Goal: Task Accomplishment & Management: Use online tool/utility

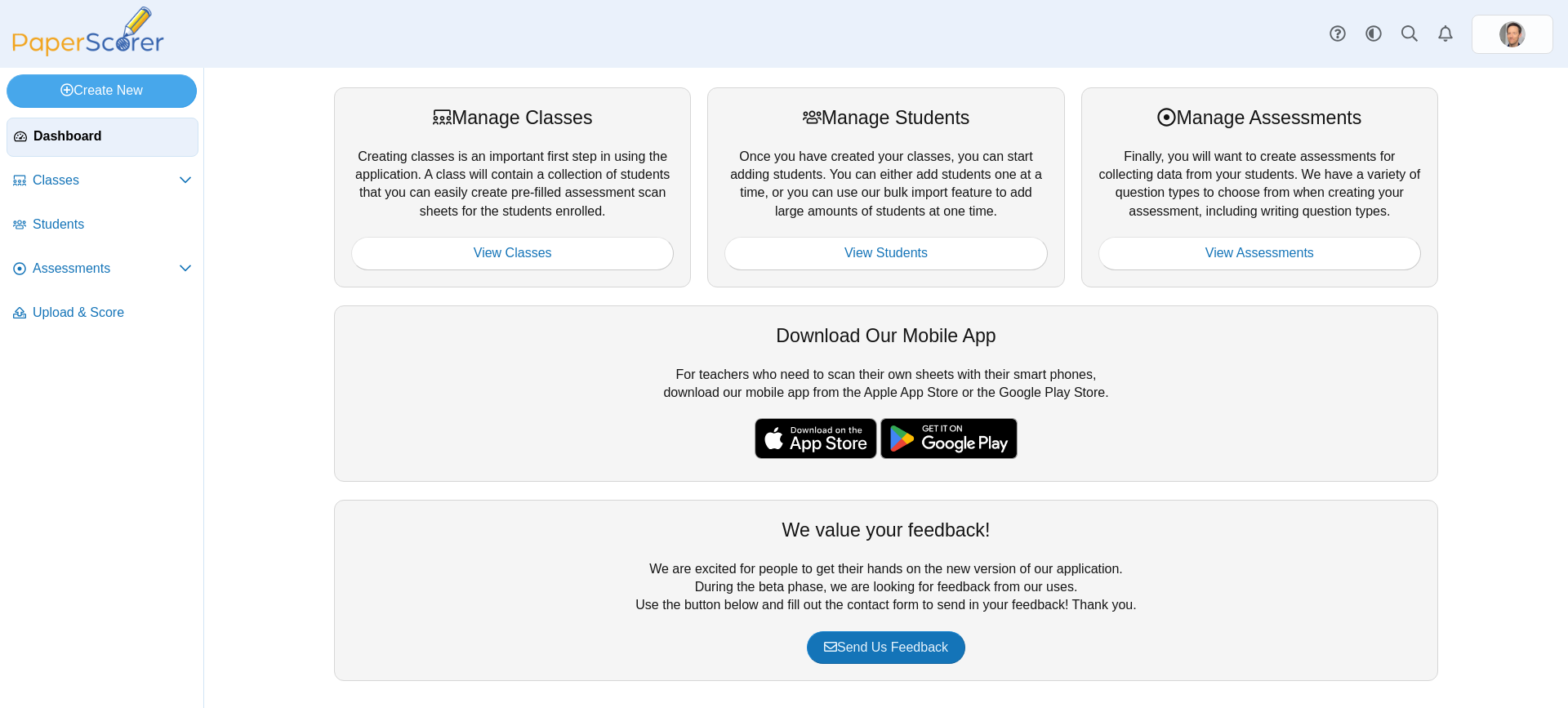
click at [1205, 297] on div "Manage Classes Creating classes is an important first step in using the applica…" at bounding box center [886, 392] width 1120 height 610
click at [1216, 258] on link "View Assessments" at bounding box center [1260, 253] width 323 height 32
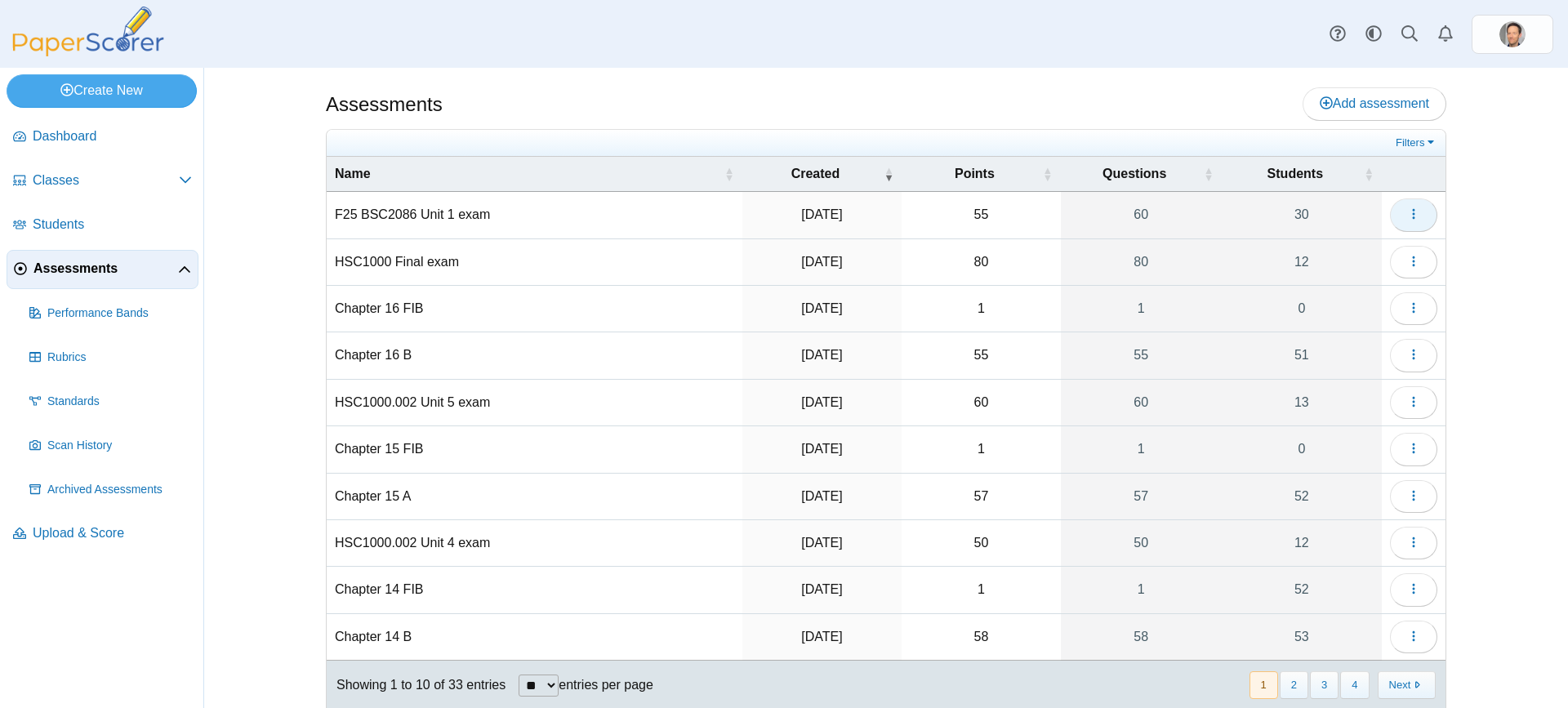
click at [1409, 213] on icon "button" at bounding box center [1413, 214] width 13 height 13
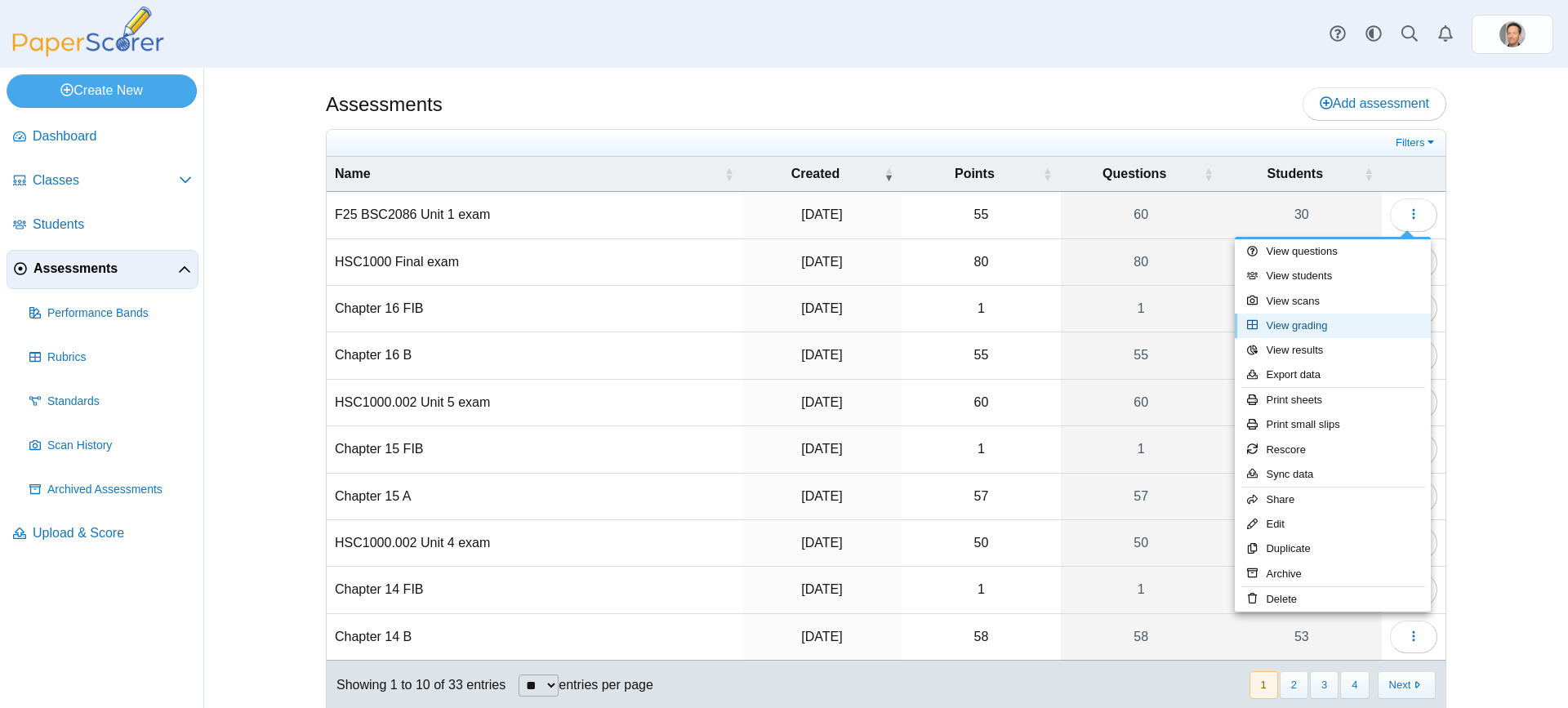
click at [1295, 326] on link "View grading" at bounding box center [1333, 325] width 196 height 25
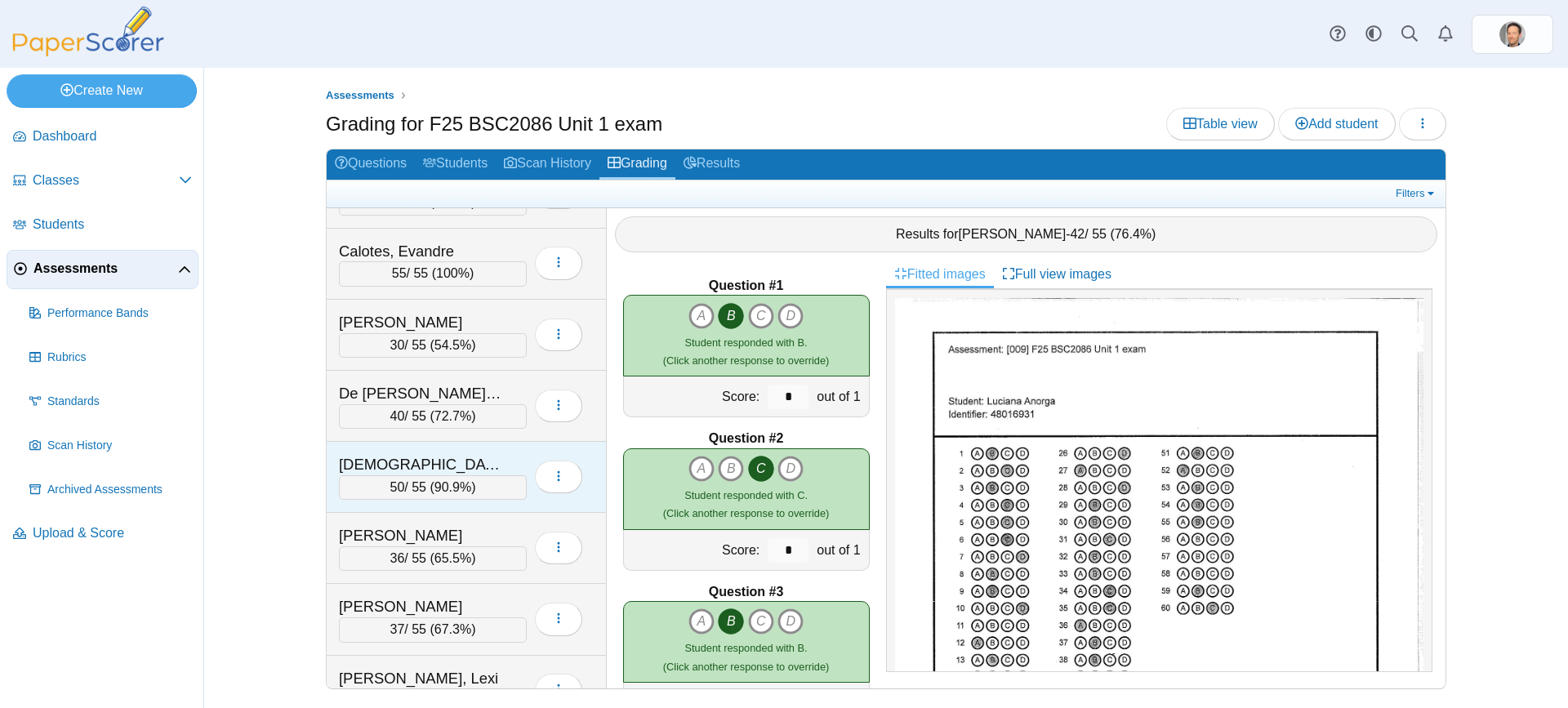
scroll to position [408, 0]
click at [563, 155] on link "Scan History" at bounding box center [547, 164] width 103 height 30
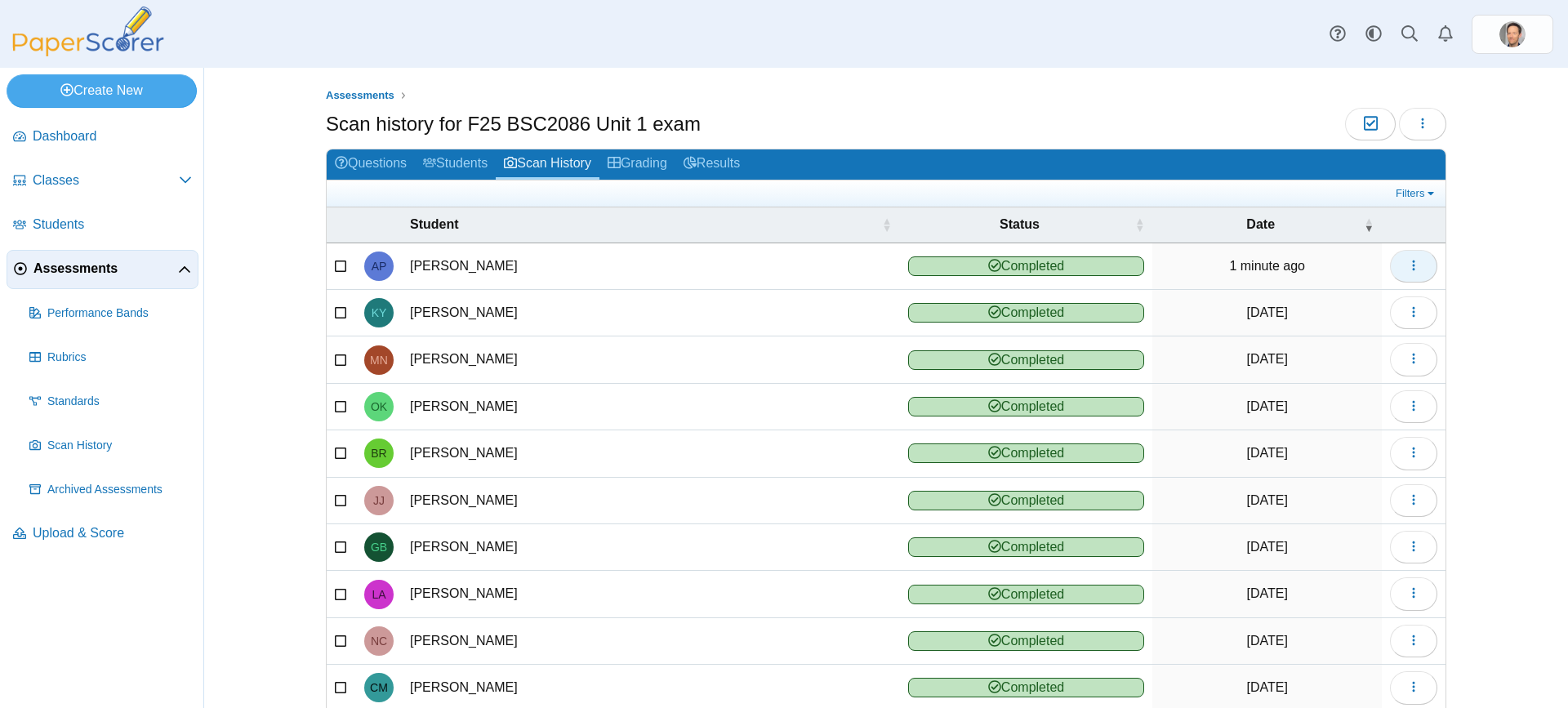
click at [1395, 267] on button "button" at bounding box center [1413, 266] width 47 height 32
click at [1335, 306] on link "View scanned test" at bounding box center [1333, 302] width 196 height 25
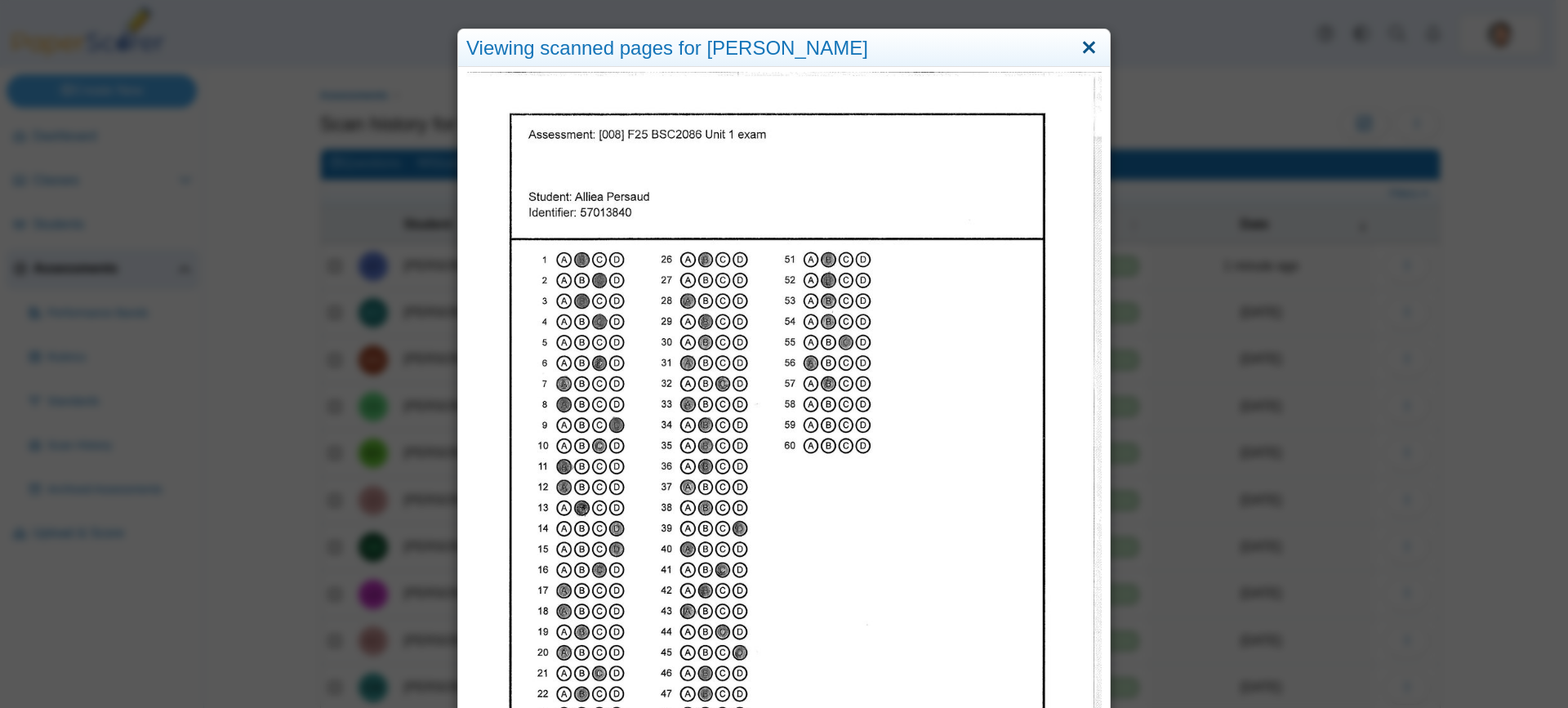
click at [1091, 44] on link "Close" at bounding box center [1089, 48] width 26 height 28
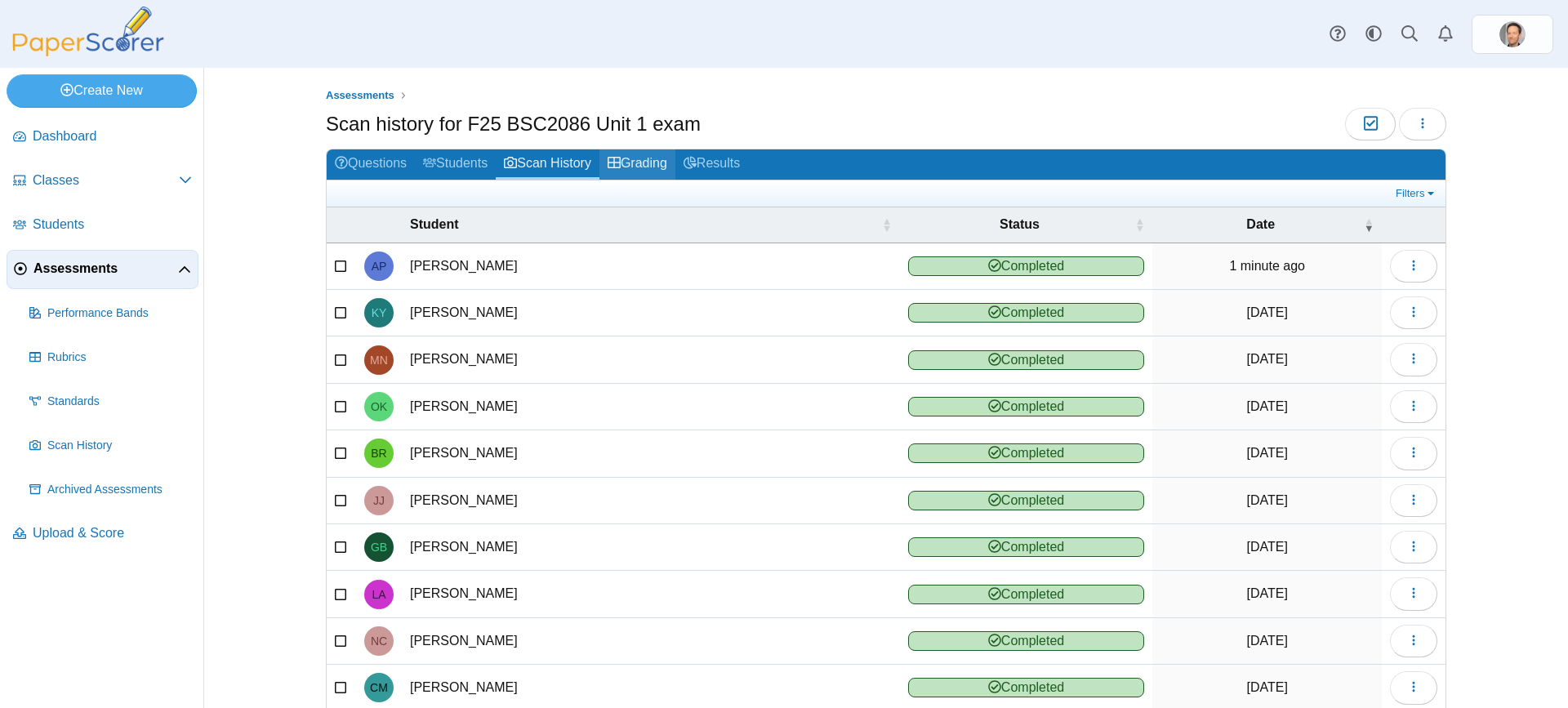
click at [624, 155] on link "Grading" at bounding box center [637, 164] width 76 height 30
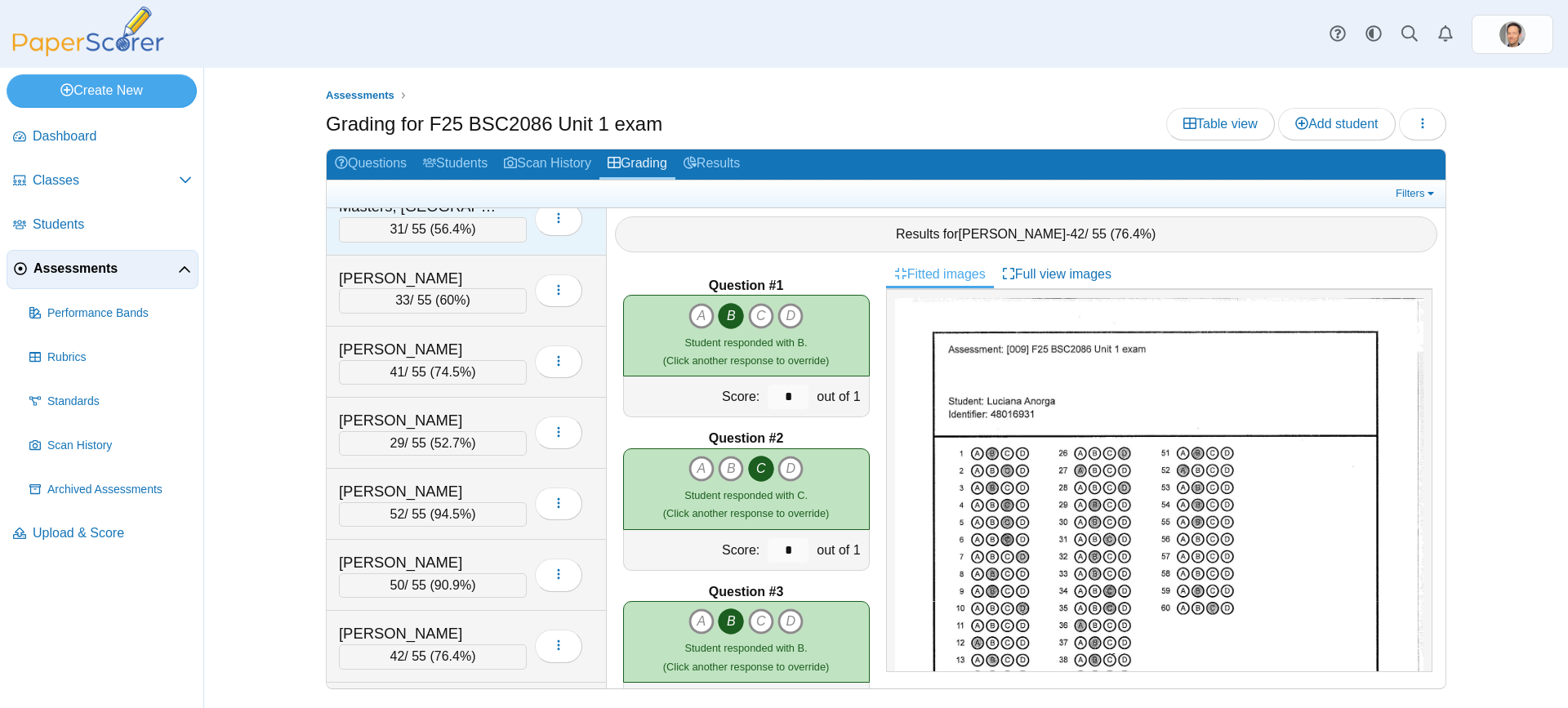
scroll to position [1307, 0]
click at [451, 440] on span "52.7%" at bounding box center [453, 442] width 37 height 14
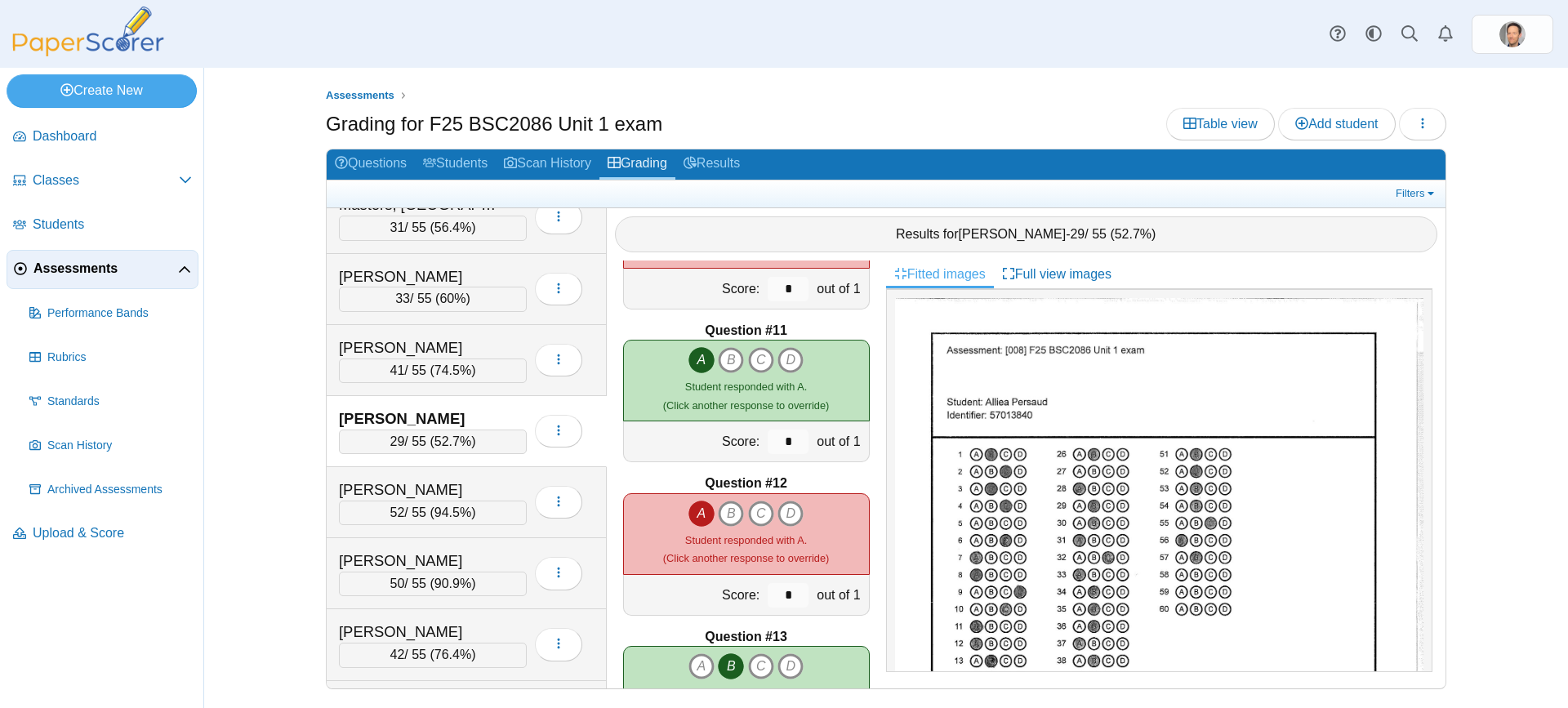
scroll to position [1634, 0]
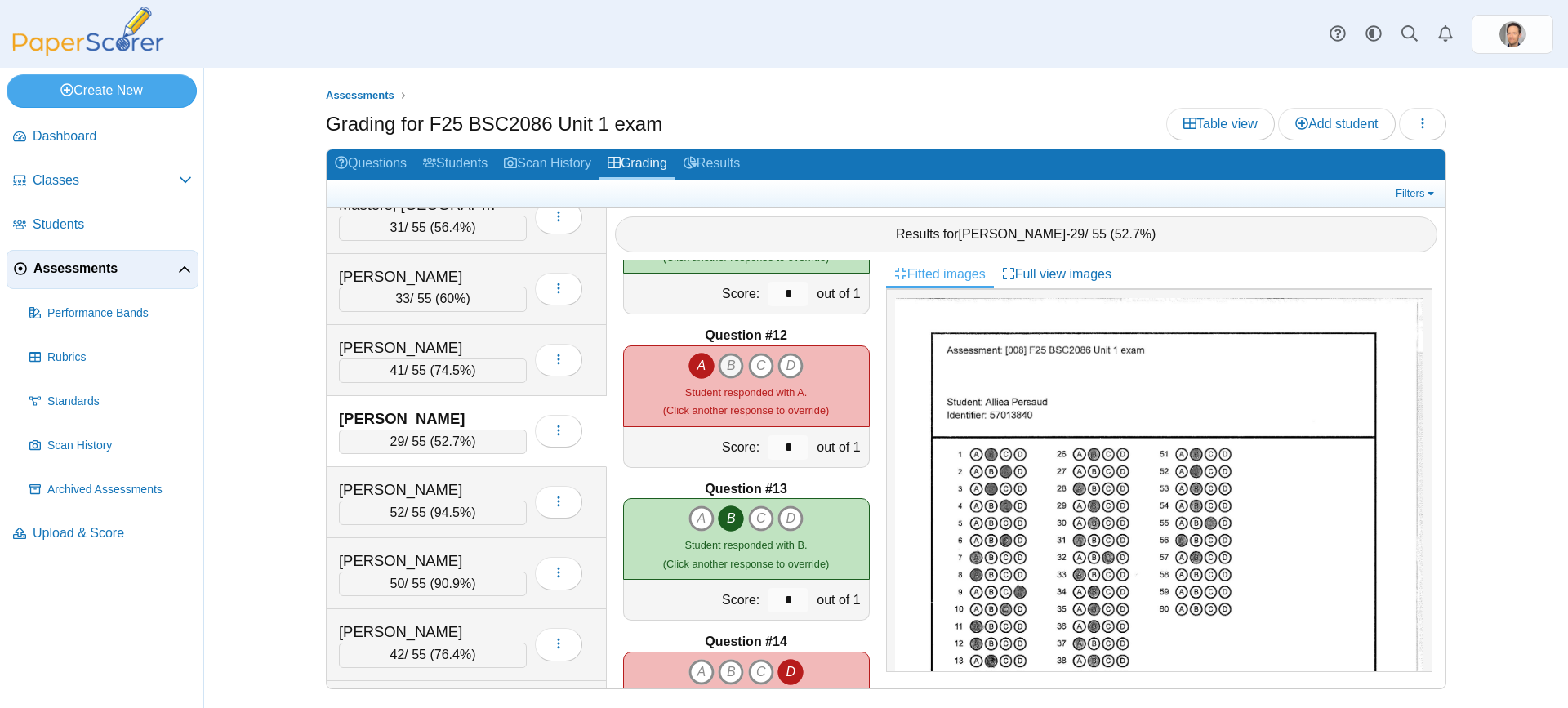
click at [723, 362] on icon "B" at bounding box center [731, 366] width 26 height 26
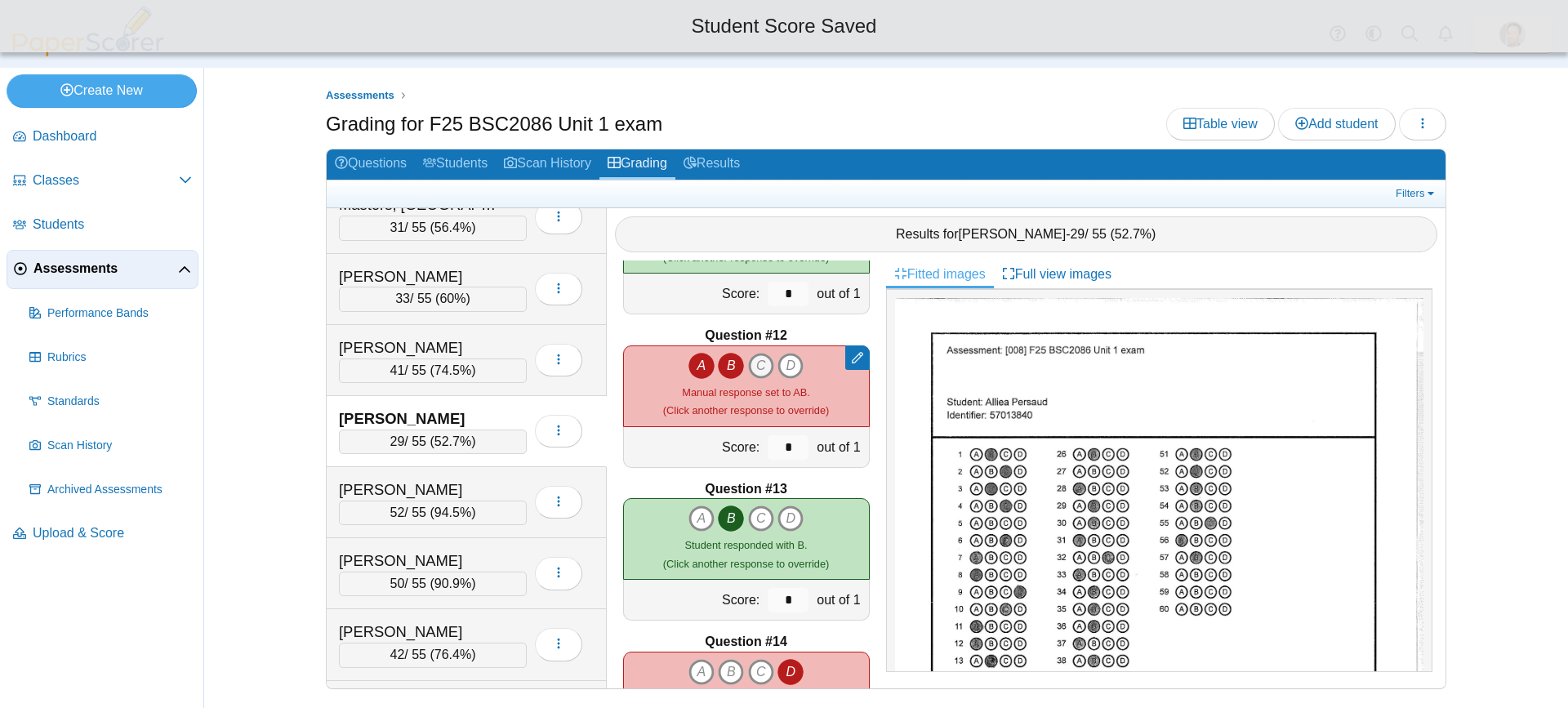
click at [758, 366] on icon "C" at bounding box center [761, 366] width 26 height 26
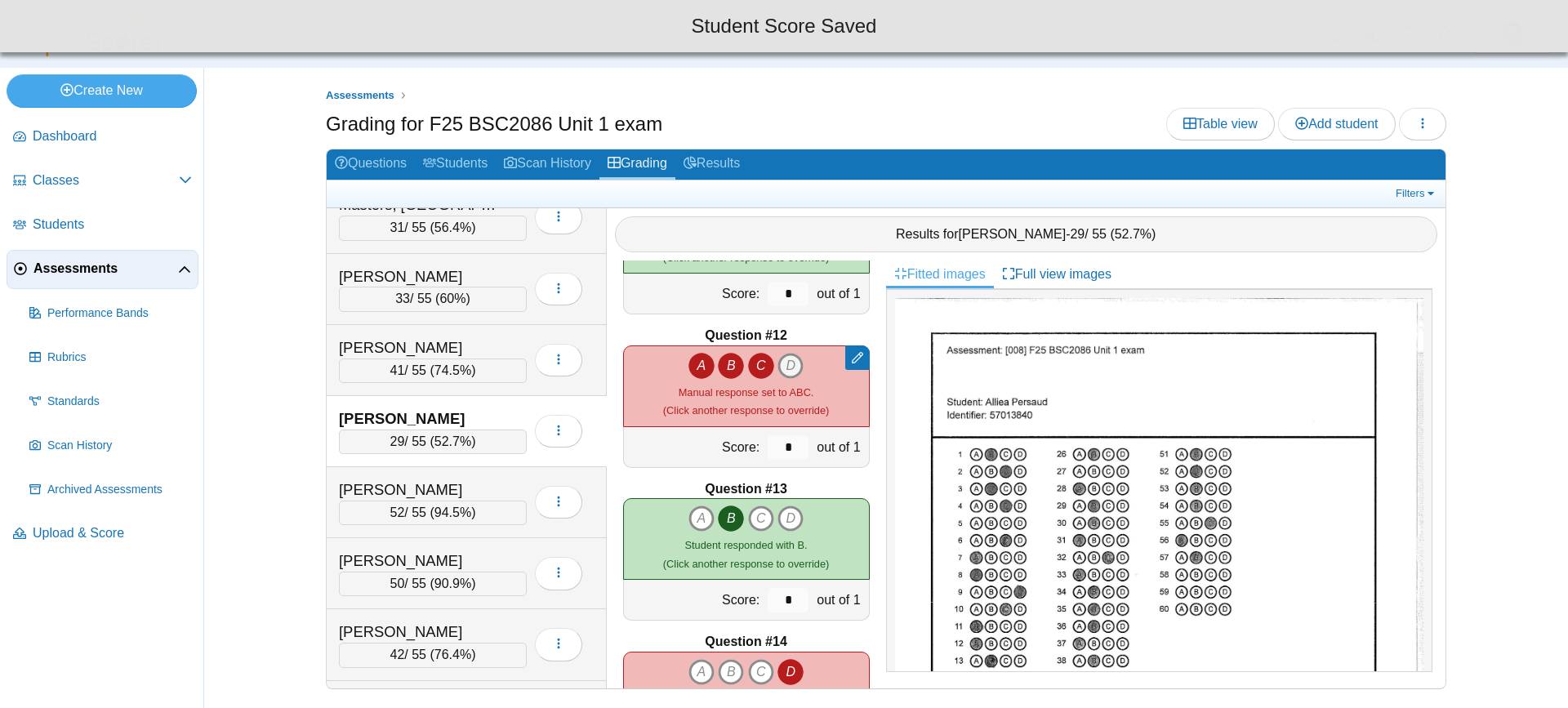
click at [797, 363] on icon "D" at bounding box center [790, 366] width 26 height 26
type input "*"
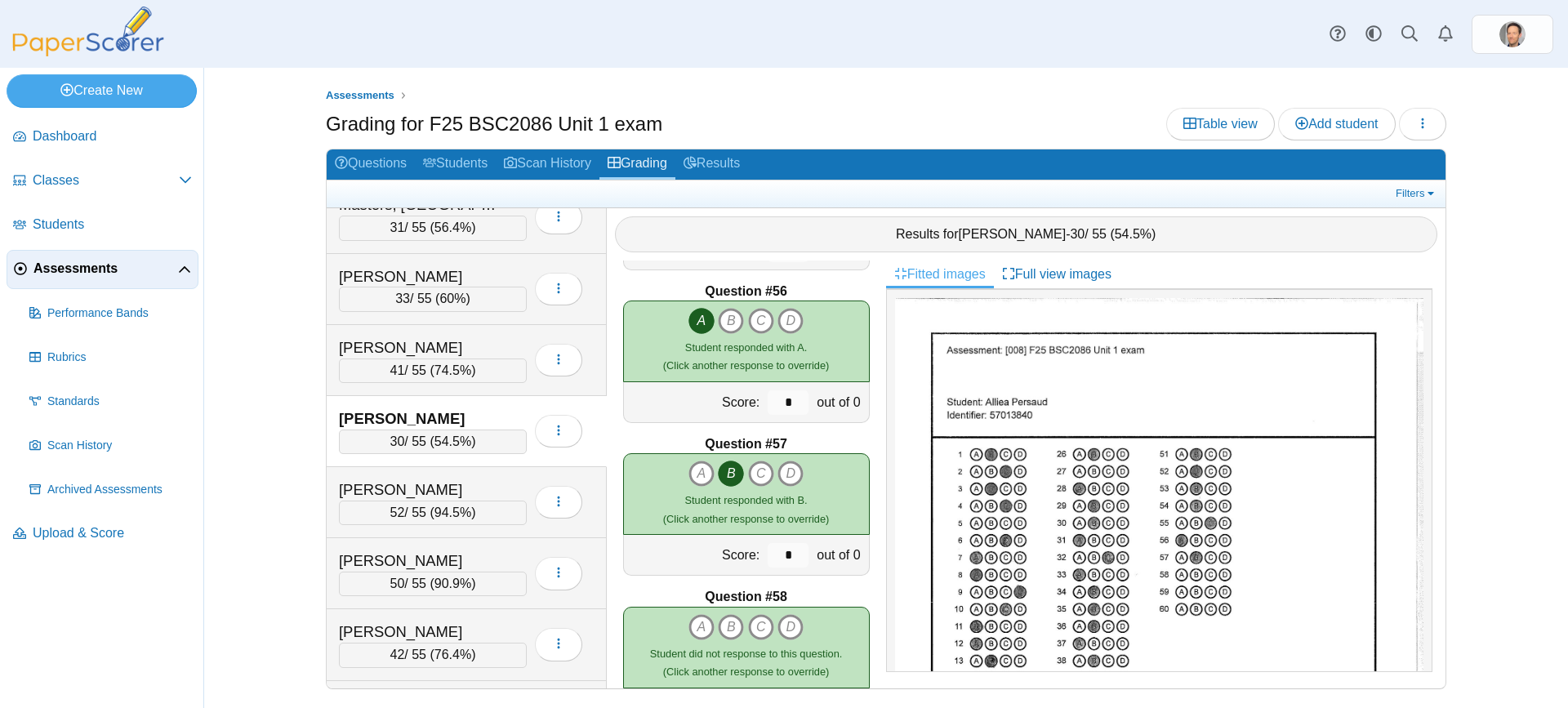
scroll to position [8331, 0]
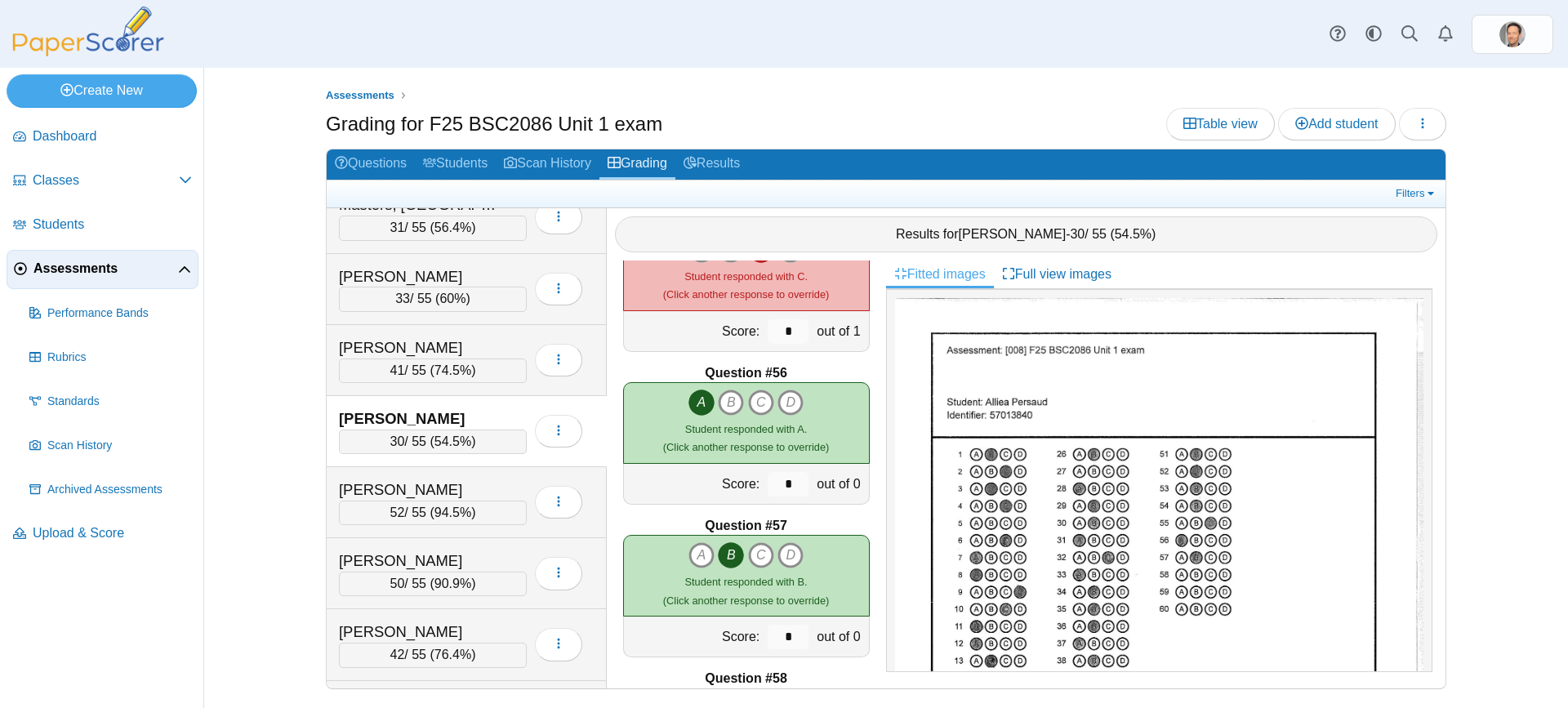
click at [462, 436] on span "54.5%" at bounding box center [453, 442] width 37 height 14
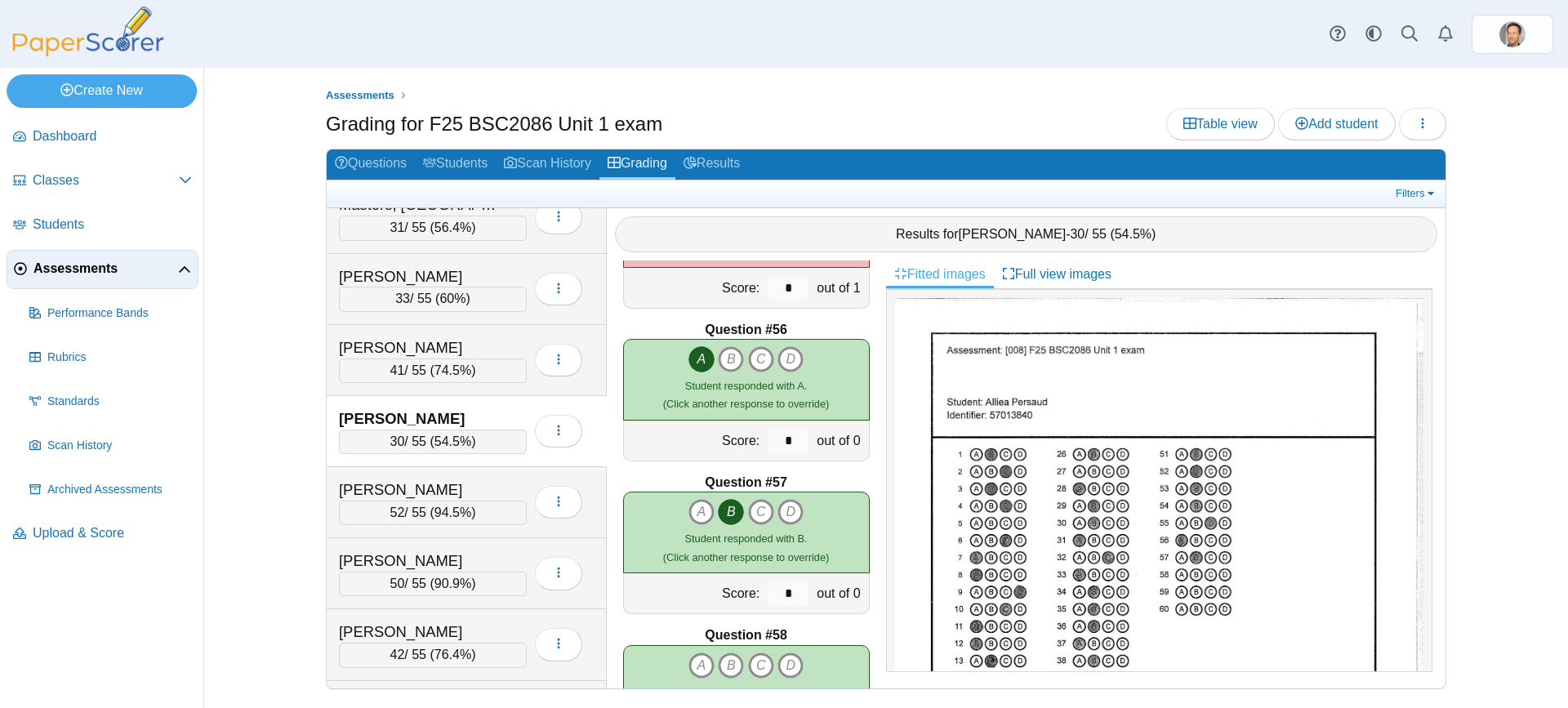
scroll to position [8412, 0]
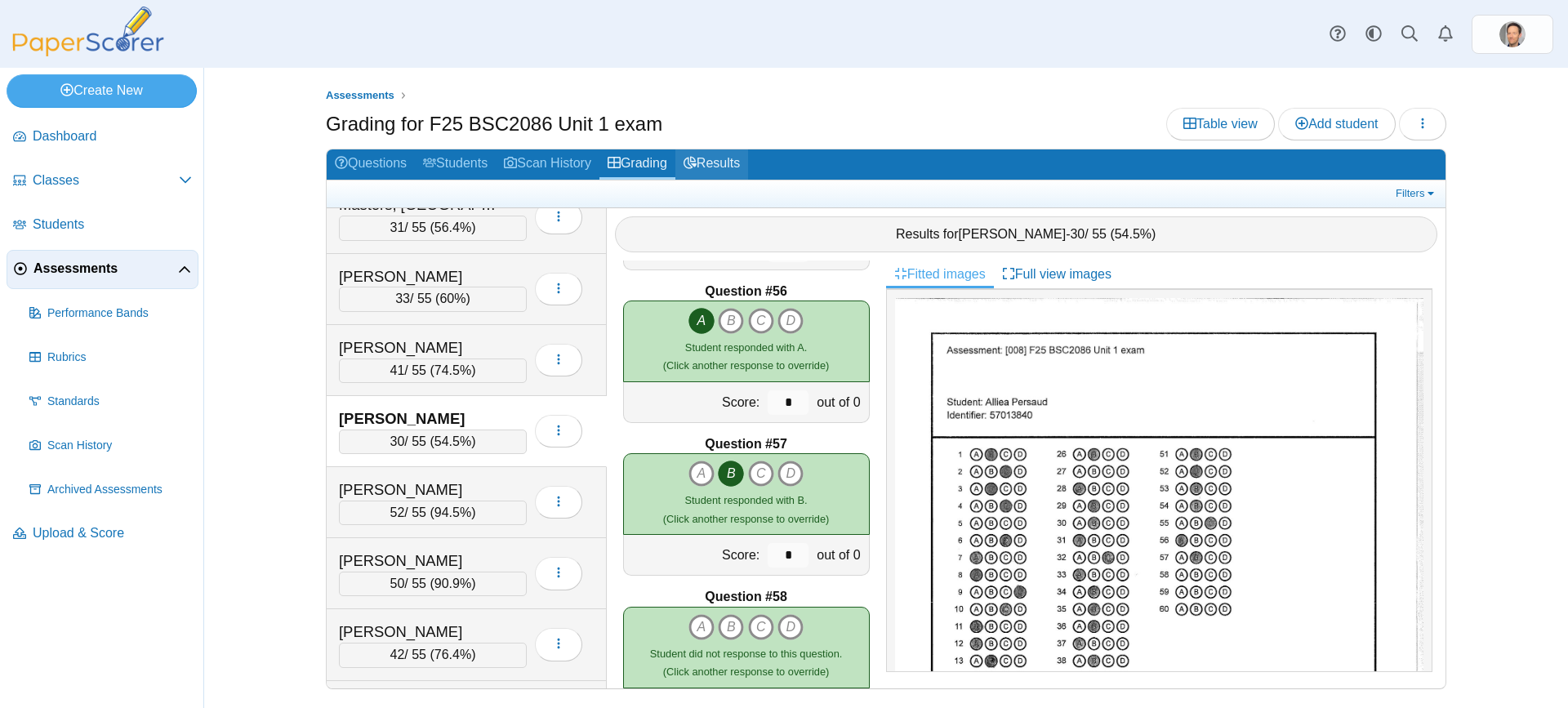
click at [729, 161] on link "Results" at bounding box center [711, 164] width 73 height 30
